Goal: Browse casually

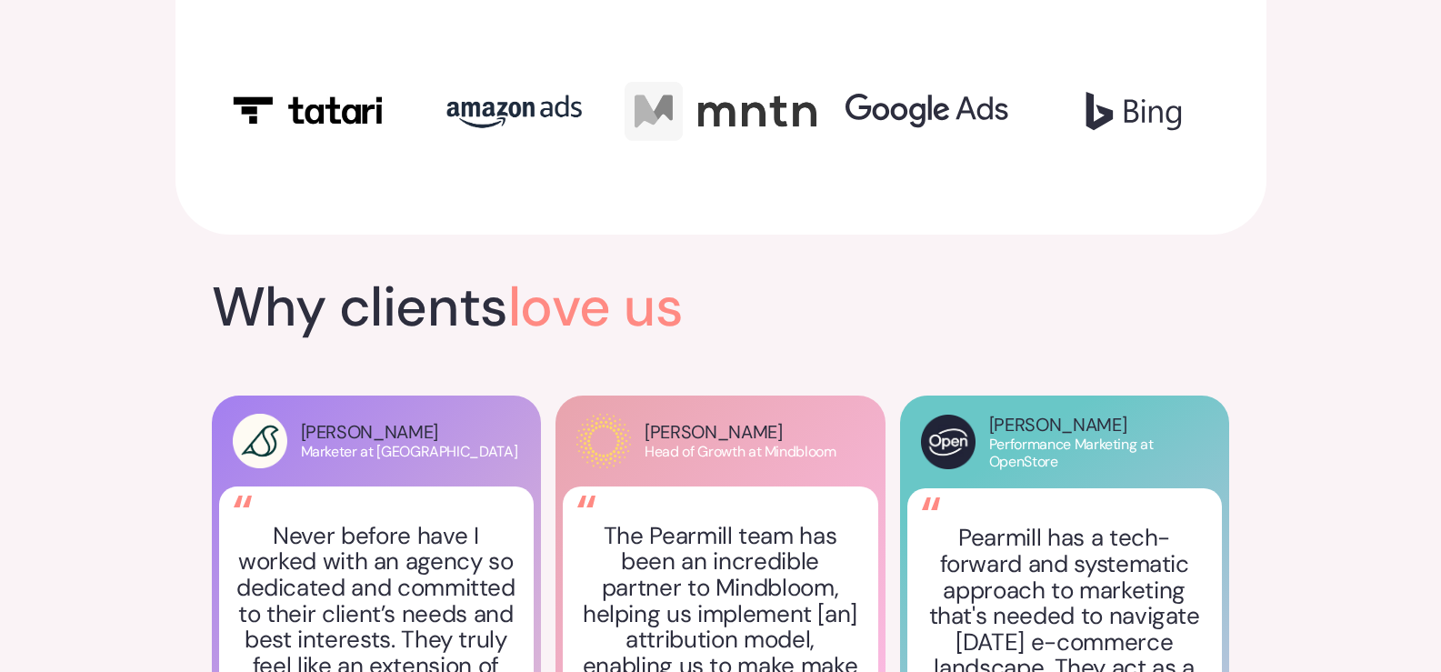
scroll to position [7602, 0]
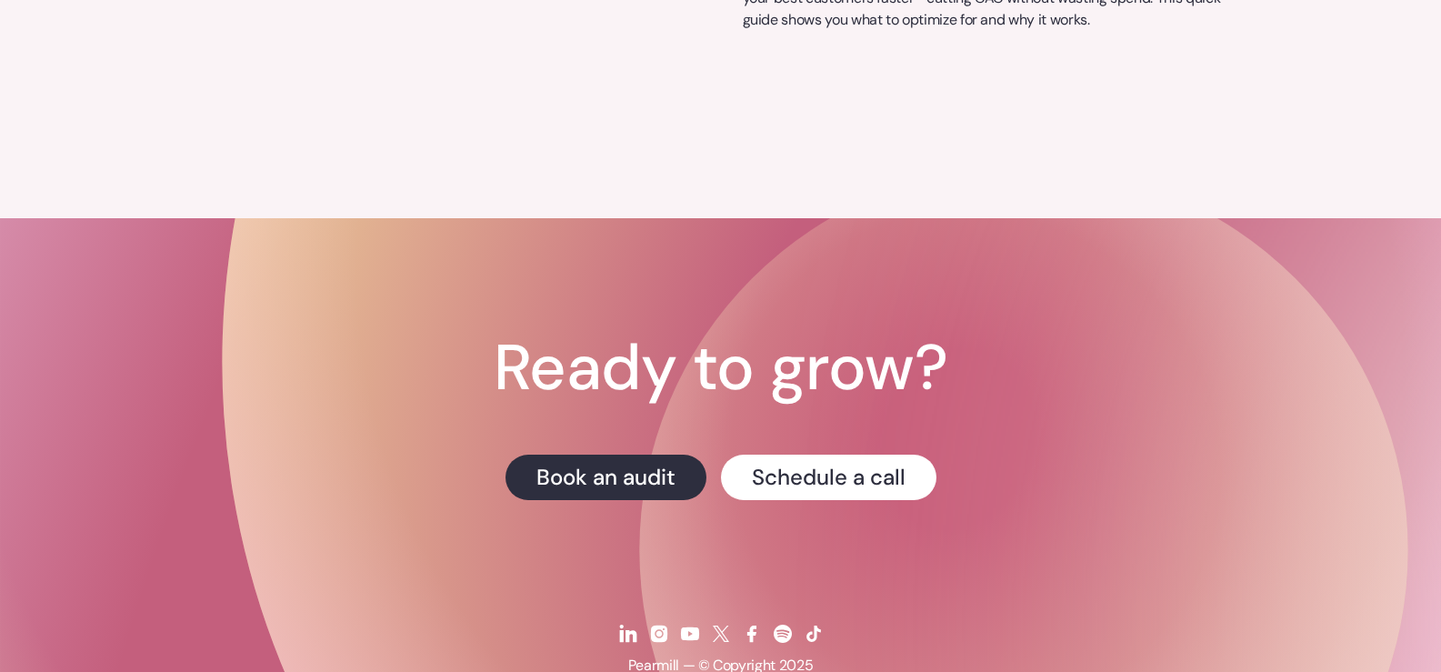
click at [689, 623] on img at bounding box center [690, 634] width 22 height 22
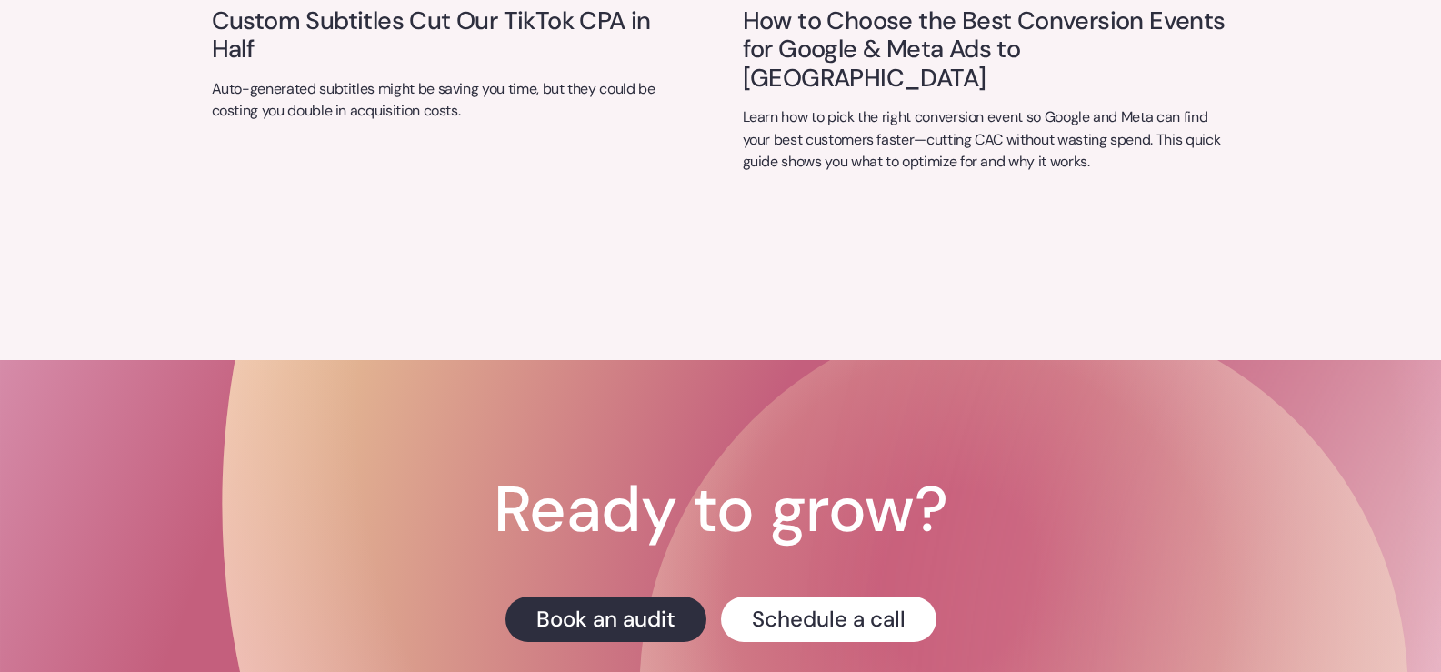
scroll to position [7461, 0]
